Goal: Consume media (video, audio)

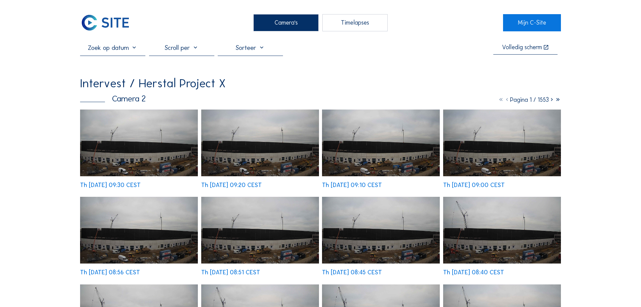
click at [275, 23] on div "Camera's" at bounding box center [285, 22] width 65 height 17
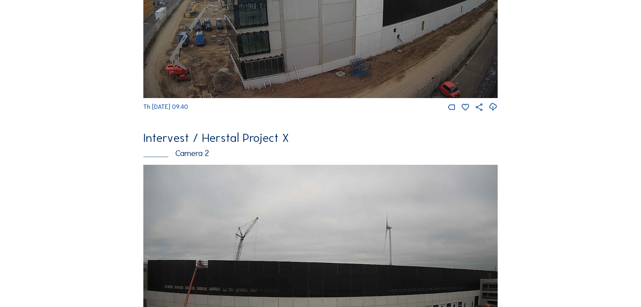
scroll to position [202, 0]
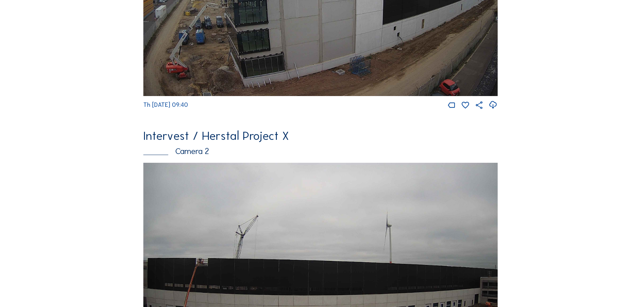
click at [260, 218] on img at bounding box center [320, 263] width 354 height 201
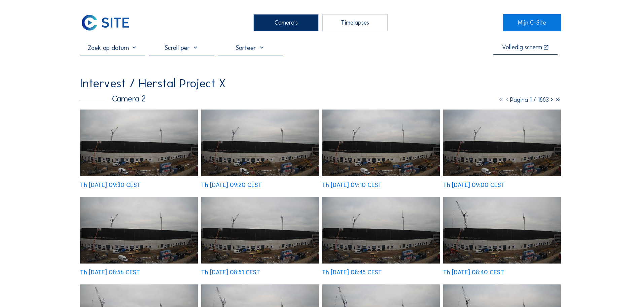
click at [167, 171] on img at bounding box center [139, 142] width 118 height 67
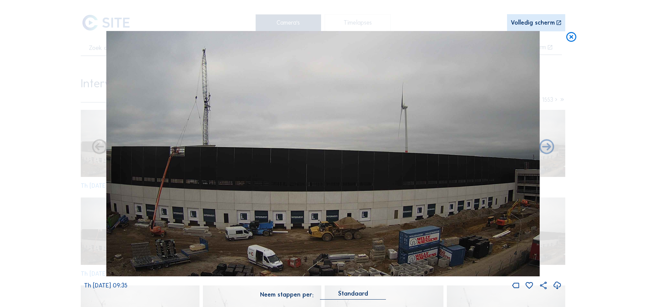
click at [573, 40] on icon at bounding box center [571, 37] width 12 height 12
